Goal: Find contact information: Find contact information

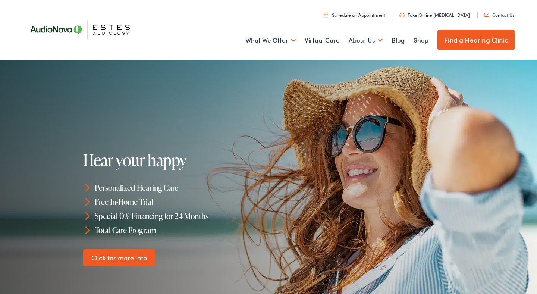
click at [477, 42] on link "Find a Hearing Clinic" at bounding box center [476, 40] width 77 height 20
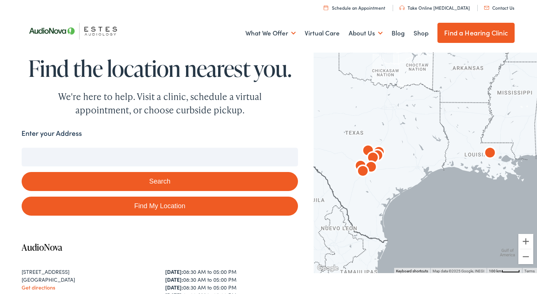
click at [178, 156] on input "Enter your Address" at bounding box center [160, 157] width 277 height 19
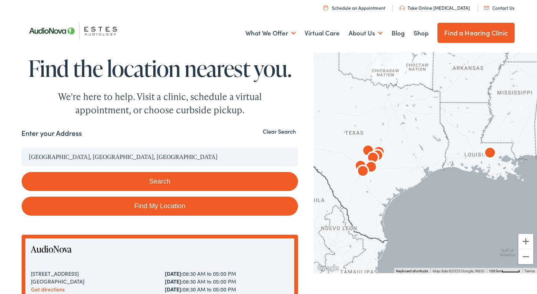
drag, startPoint x: 87, startPoint y: 160, endPoint x: 18, endPoint y: 155, distance: 69.6
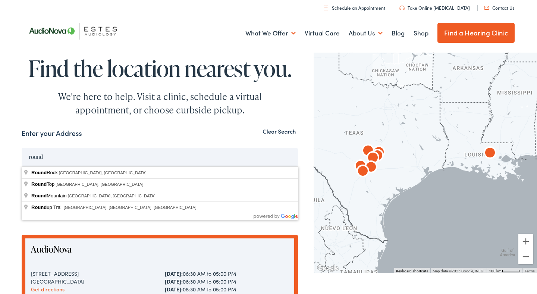
type input "Round Rock, TX, USA"
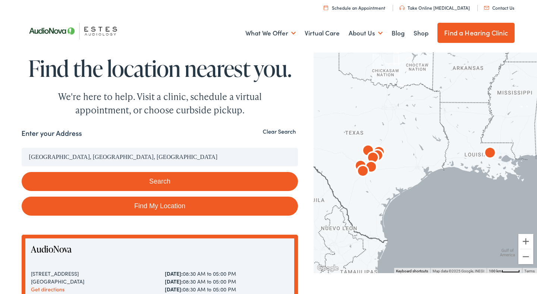
click at [51, 175] on button "Search" at bounding box center [160, 181] width 277 height 19
click at [118, 181] on button "Search" at bounding box center [160, 181] width 277 height 19
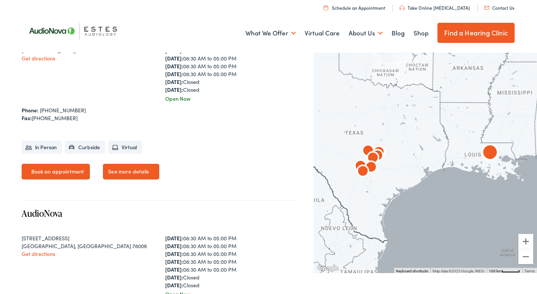
scroll to position [623, 0]
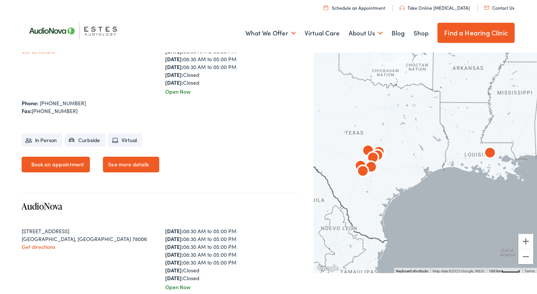
click at [373, 155] on img "AudioNova" at bounding box center [373, 159] width 18 height 18
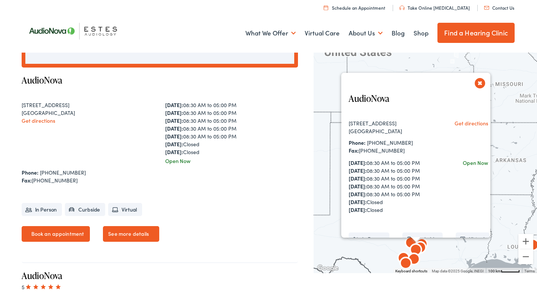
scroll to position [341, 0]
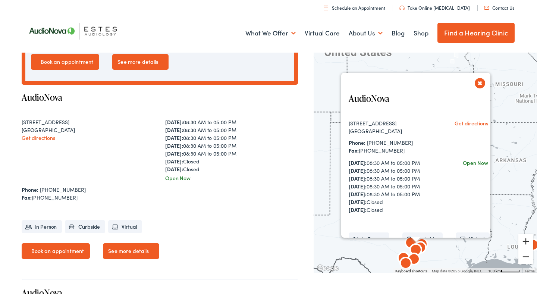
click at [529, 246] on button "Zoom in" at bounding box center [526, 241] width 15 height 15
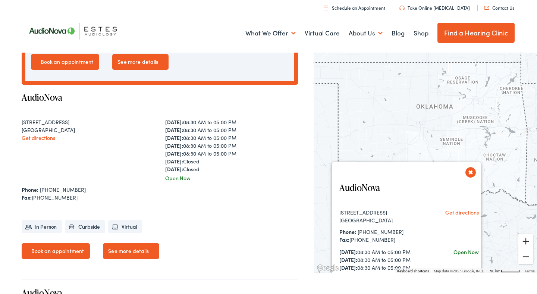
click at [528, 241] on button "Zoom in" at bounding box center [526, 241] width 15 height 15
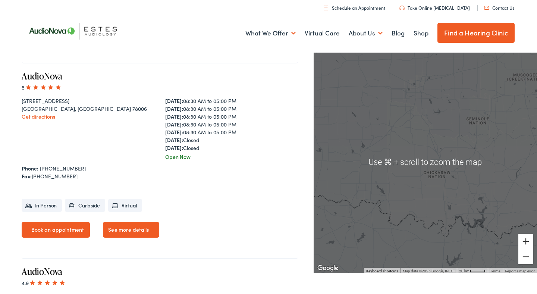
scroll to position [776, 0]
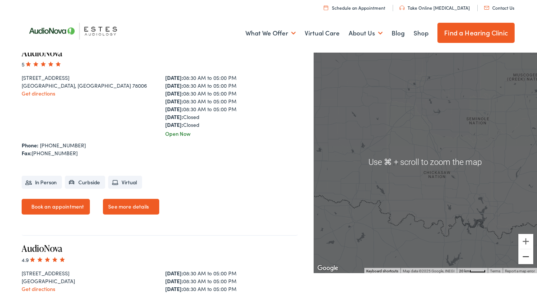
click at [526, 255] on button "Zoom out" at bounding box center [526, 256] width 15 height 15
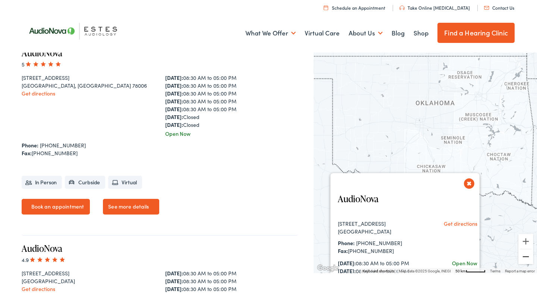
click at [526, 255] on button "Zoom out" at bounding box center [526, 256] width 15 height 15
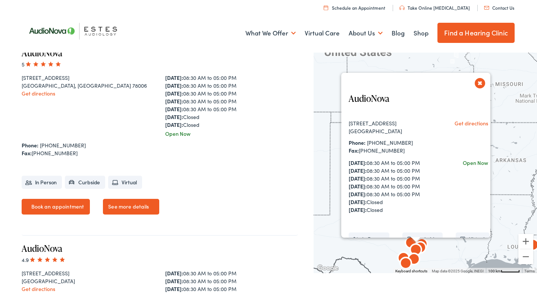
click at [483, 84] on button "Close" at bounding box center [480, 83] width 13 height 13
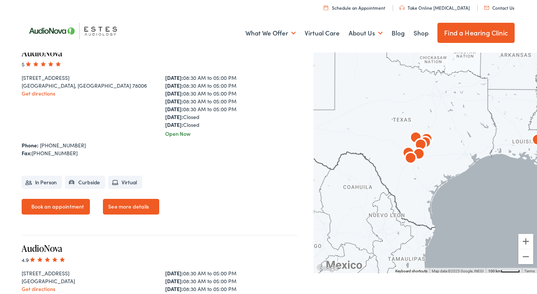
drag, startPoint x: 442, startPoint y: 208, endPoint x: 447, endPoint y: 102, distance: 106.1
click at [447, 102] on div at bounding box center [426, 161] width 224 height 223
click at [525, 243] on button "Zoom in" at bounding box center [526, 241] width 15 height 15
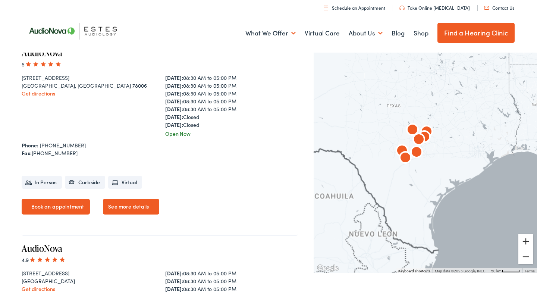
click at [525, 243] on button "Zoom in" at bounding box center [526, 241] width 15 height 15
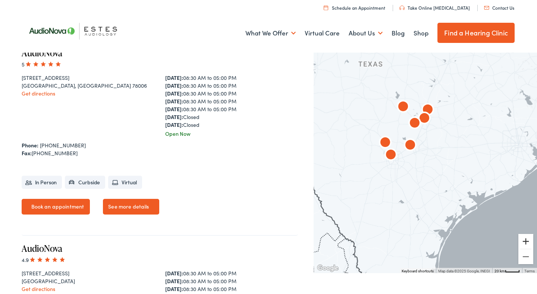
click at [525, 243] on button "Zoom in" at bounding box center [526, 241] width 15 height 15
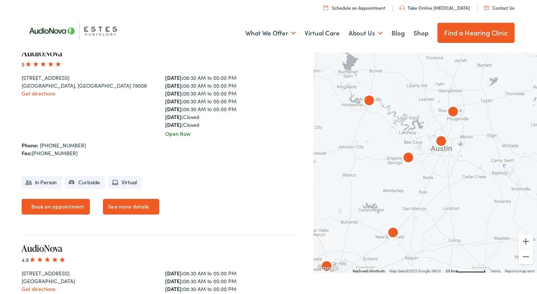
drag, startPoint x: 424, startPoint y: 112, endPoint x: 443, endPoint y: 240, distance: 129.0
click at [443, 240] on div at bounding box center [426, 161] width 224 height 223
click at [455, 111] on img "AudioNova" at bounding box center [453, 113] width 18 height 18
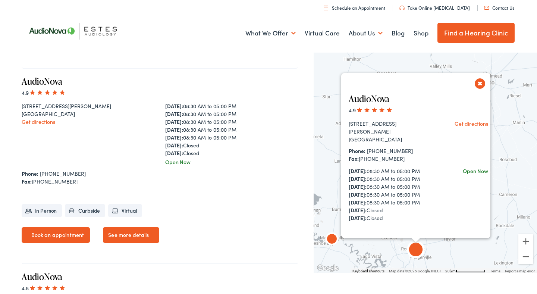
scroll to position [1334, 0]
click at [443, 7] on link "Take Online [MEDICAL_DATA]" at bounding box center [435, 7] width 71 height 6
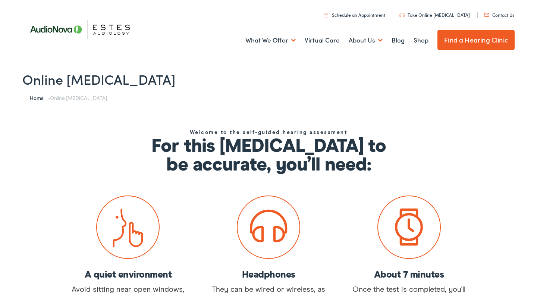
click at [502, 13] on link "Contact Us" at bounding box center [499, 15] width 30 height 6
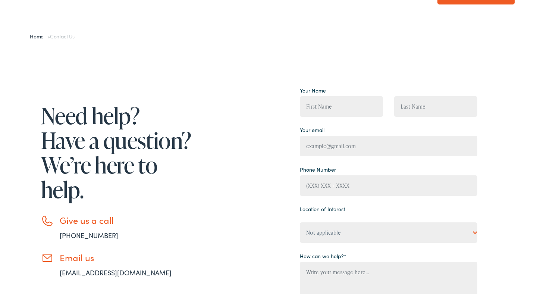
scroll to position [76, 0]
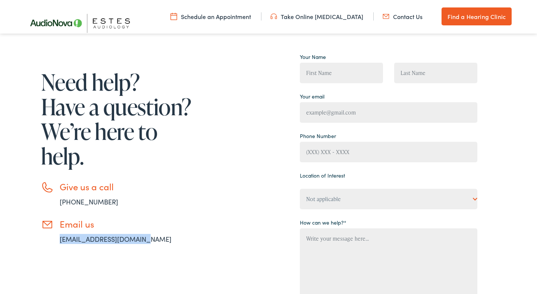
drag, startPoint x: 58, startPoint y: 240, endPoint x: 144, endPoint y: 241, distance: 85.9
click at [144, 241] on li "Email us [EMAIL_ADDRESS][DOMAIN_NAME]" at bounding box center [117, 231] width 153 height 25
copy link "[EMAIL_ADDRESS][DOMAIN_NAME]"
